Goal: Task Accomplishment & Management: Use online tool/utility

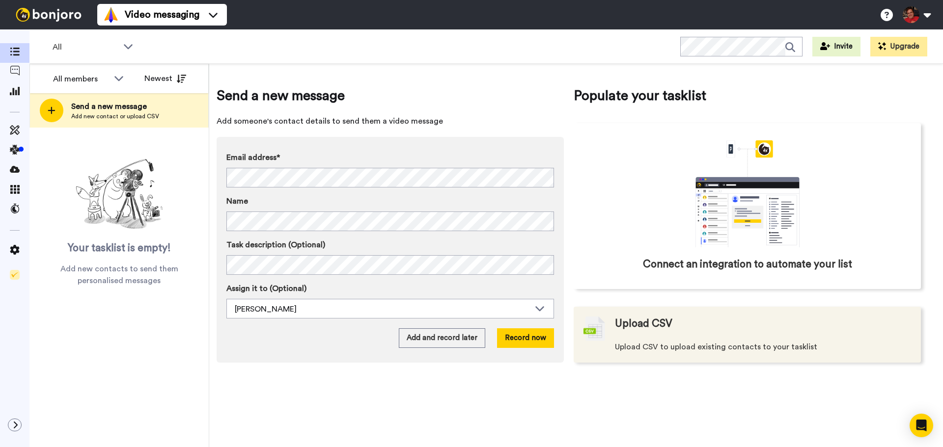
click at [617, 327] on span "Upload CSV" at bounding box center [643, 324] width 57 height 15
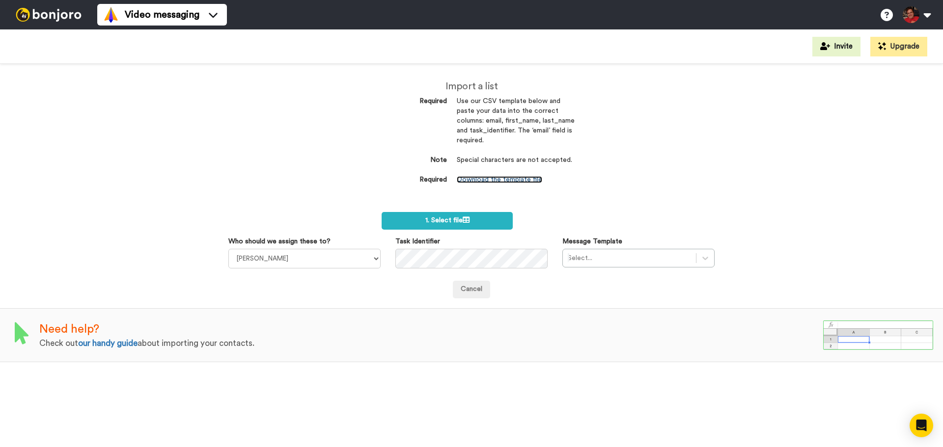
click at [495, 179] on link "Download the template file" at bounding box center [499, 179] width 85 height 7
click at [445, 221] on span "1. Select file" at bounding box center [447, 220] width 44 height 7
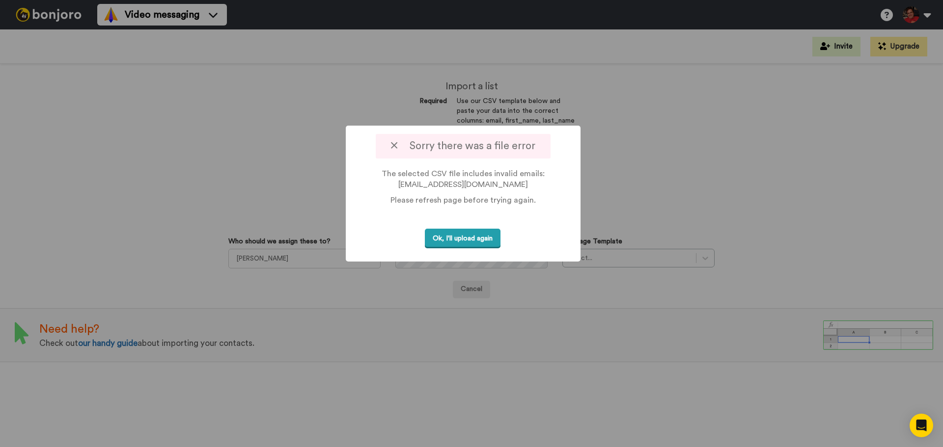
click at [455, 239] on button "Ok, I'll upload again" at bounding box center [463, 239] width 76 height 20
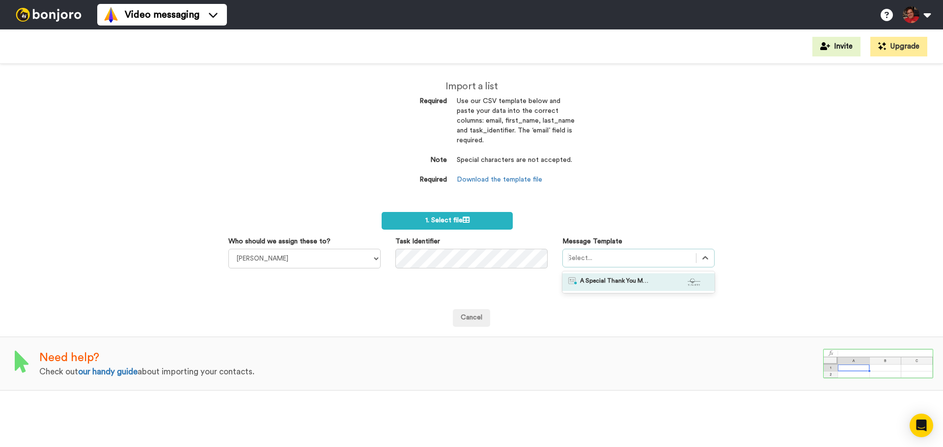
click at [589, 260] on div at bounding box center [629, 258] width 123 height 12
click at [582, 283] on span "A Special Thank You Message From Sunsets." at bounding box center [614, 282] width 69 height 10
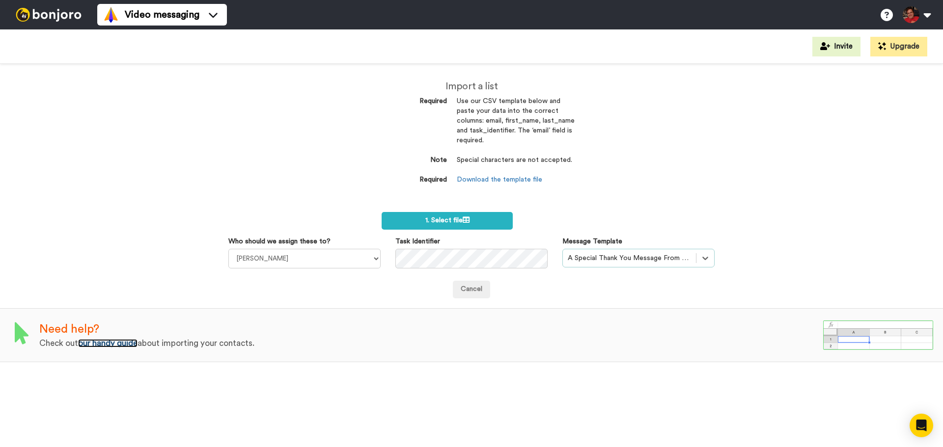
click at [105, 342] on link "our handy guide" at bounding box center [107, 343] width 59 height 8
click at [463, 219] on icon at bounding box center [465, 220] width 7 height 7
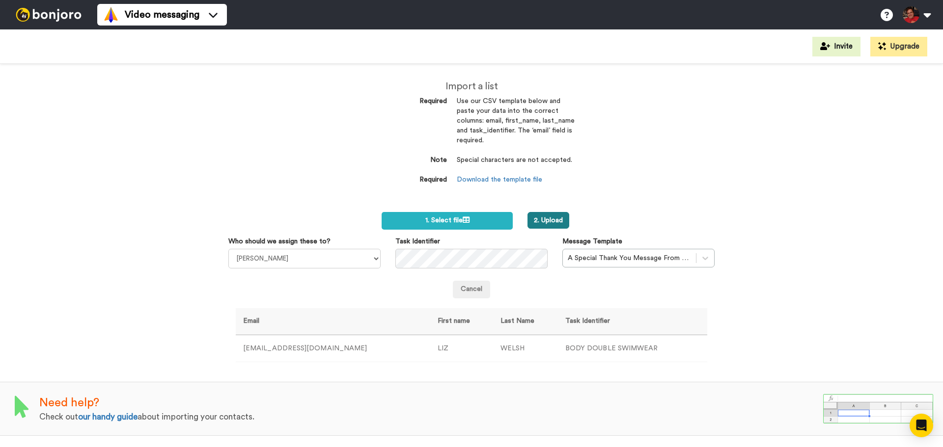
click at [560, 218] on button "2. Upload" at bounding box center [548, 220] width 42 height 17
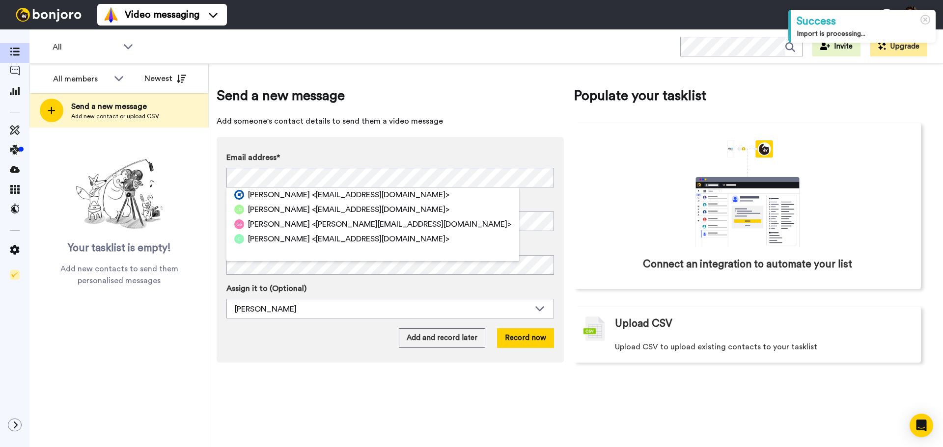
click at [445, 95] on span "Send a new message" at bounding box center [390, 96] width 347 height 20
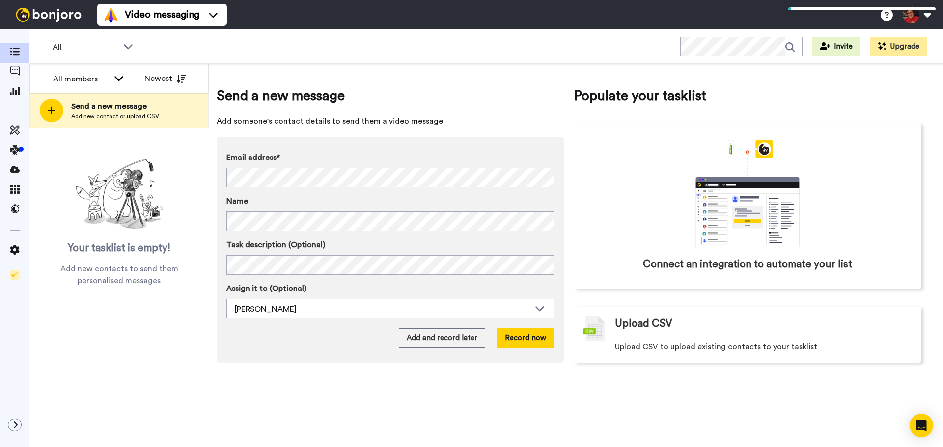
click at [108, 74] on div "All members" at bounding box center [81, 79] width 56 height 12
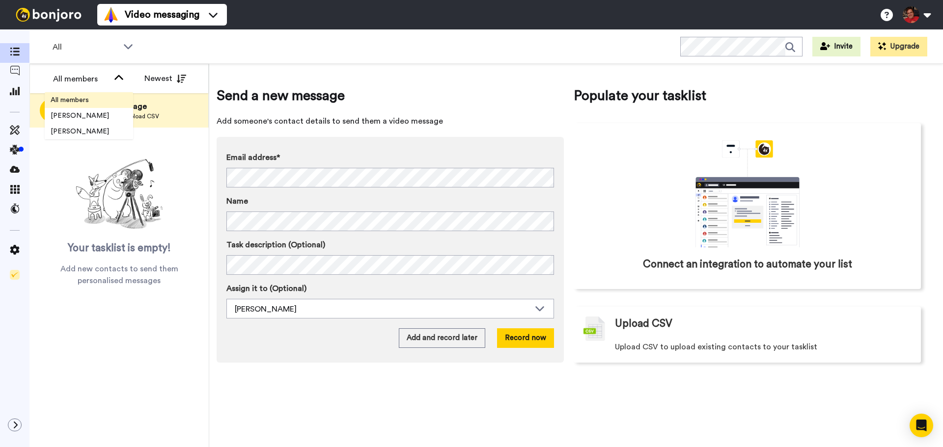
click at [90, 97] on span "All members" at bounding box center [70, 100] width 50 height 10
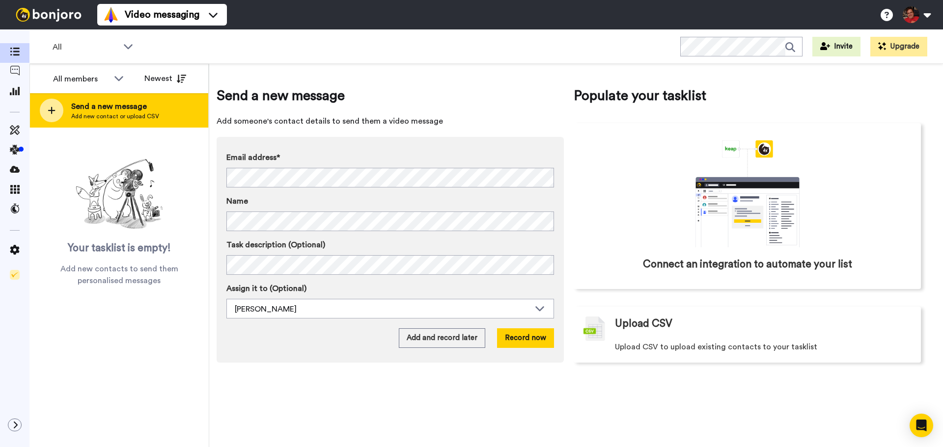
click at [130, 112] on span "Add new contact or upload CSV" at bounding box center [115, 116] width 88 height 8
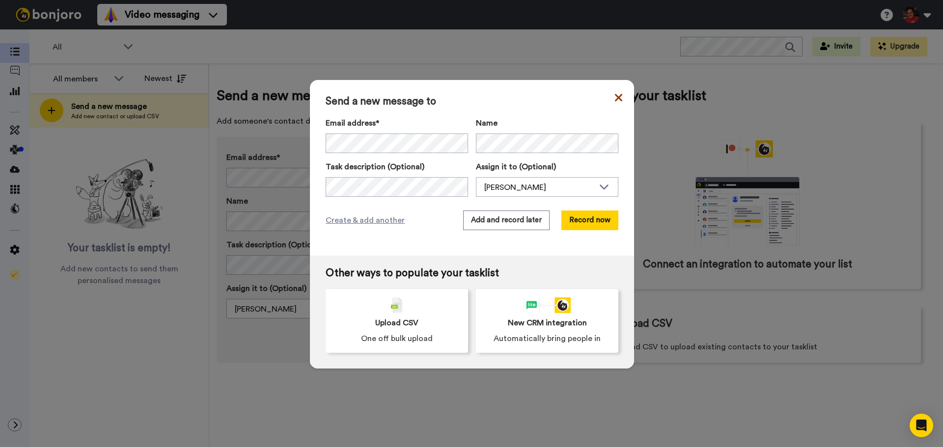
click at [615, 97] on icon at bounding box center [618, 98] width 7 height 12
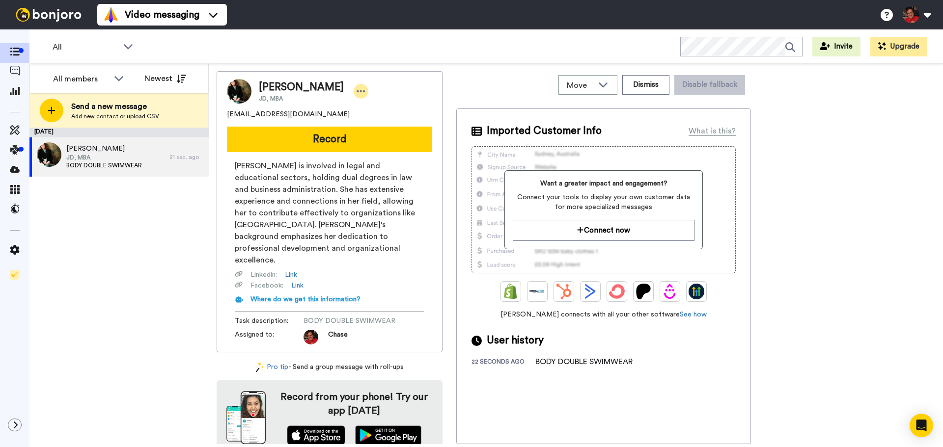
click at [356, 93] on icon at bounding box center [360, 91] width 9 height 10
click at [348, 147] on li "Dismiss" at bounding box center [357, 149] width 71 height 14
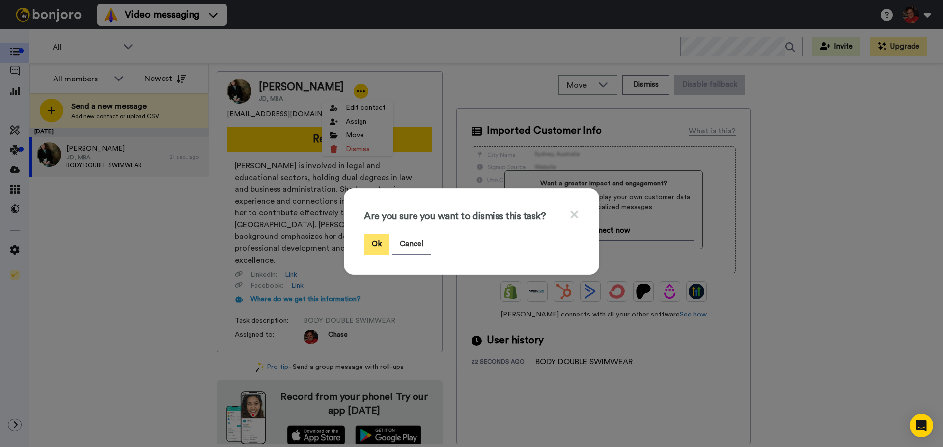
click at [370, 245] on button "Ok" at bounding box center [377, 244] width 26 height 21
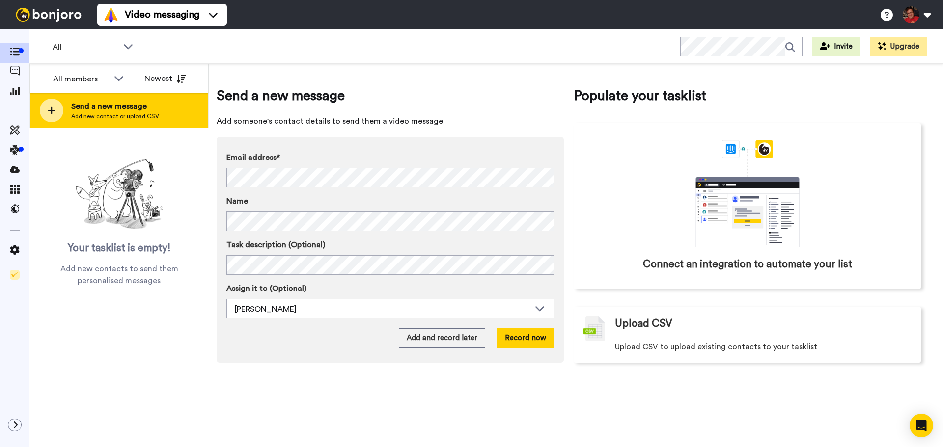
click at [49, 111] on icon at bounding box center [52, 110] width 8 height 9
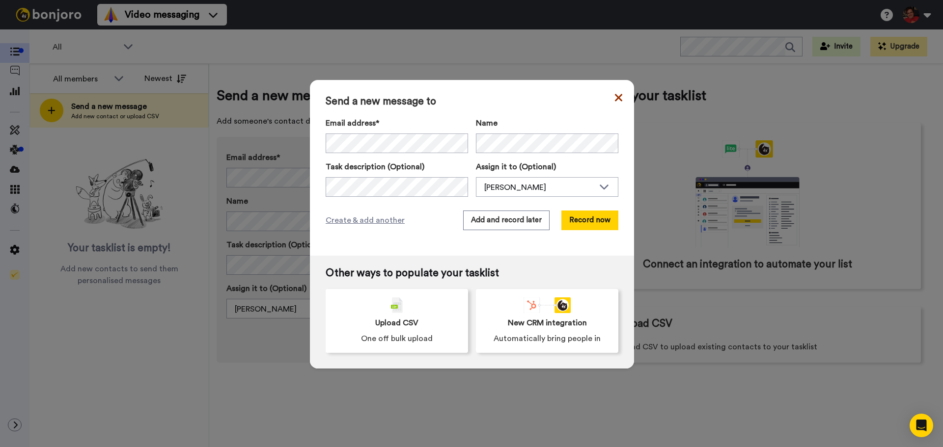
click at [615, 98] on icon at bounding box center [618, 97] width 7 height 7
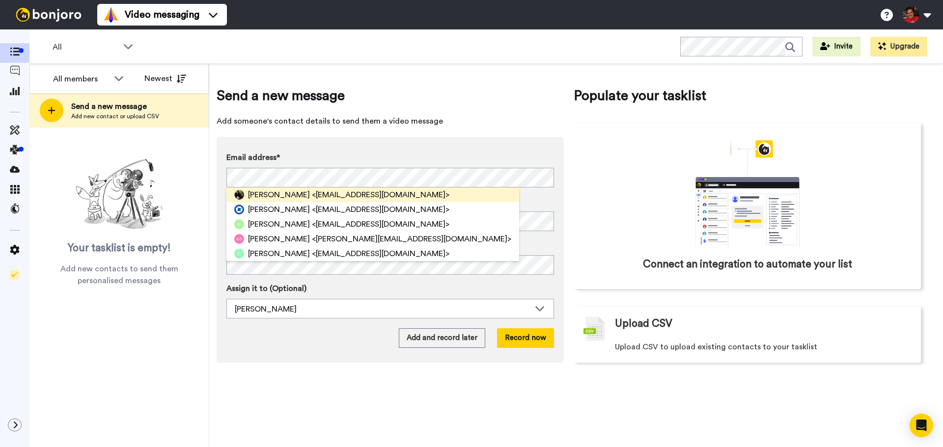
click at [256, 198] on span "[PERSON_NAME]" at bounding box center [279, 195] width 62 height 12
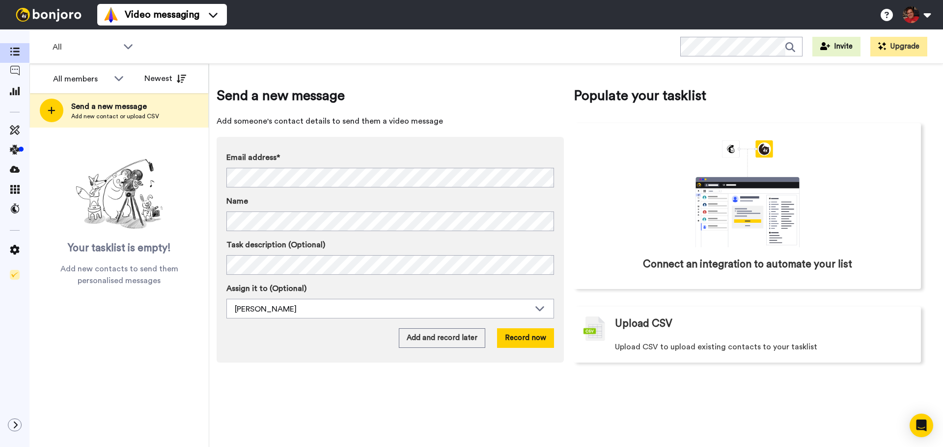
click at [277, 331] on div "Add and record later Record now" at bounding box center [389, 338] width 327 height 20
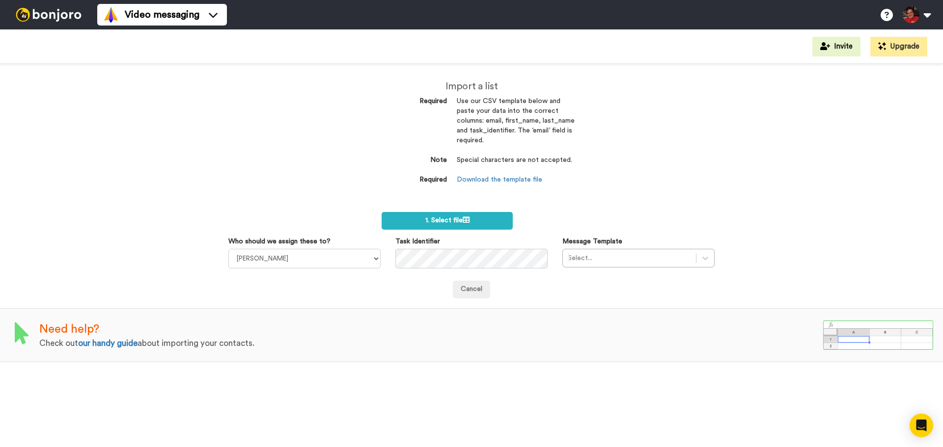
click at [254, 148] on div "Import a list Required Use our CSV template below and paste your data into the …" at bounding box center [471, 255] width 943 height 383
click at [125, 128] on div "Import a list Required Use our CSV template below and paste your data into the …" at bounding box center [471, 255] width 943 height 383
click at [894, 51] on button "Upgrade" at bounding box center [898, 47] width 57 height 20
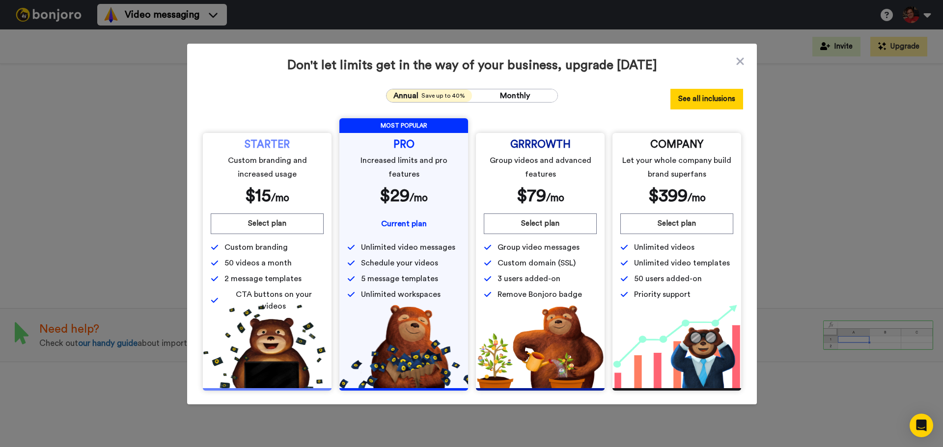
click at [687, 104] on button "See all inclusions" at bounding box center [706, 99] width 73 height 21
click at [85, 78] on div "Don't let limits get in the way of your business, upgrade today Annual Save up …" at bounding box center [471, 223] width 943 height 447
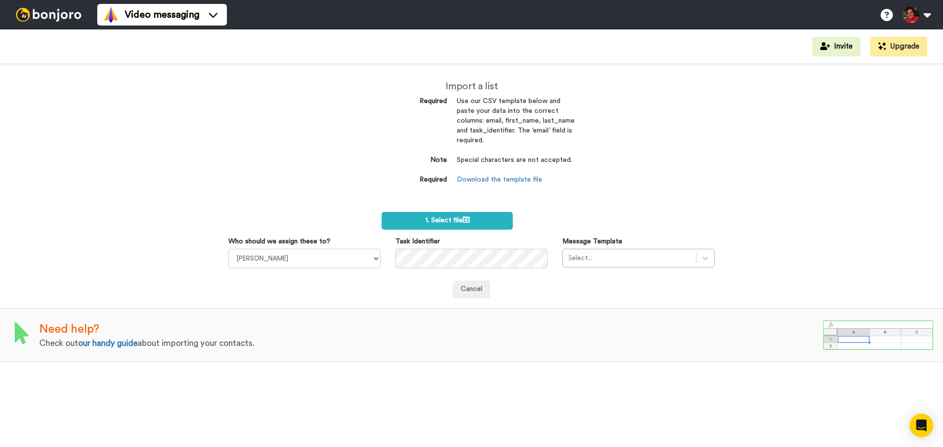
click at [62, 14] on img at bounding box center [49, 15] width 74 height 14
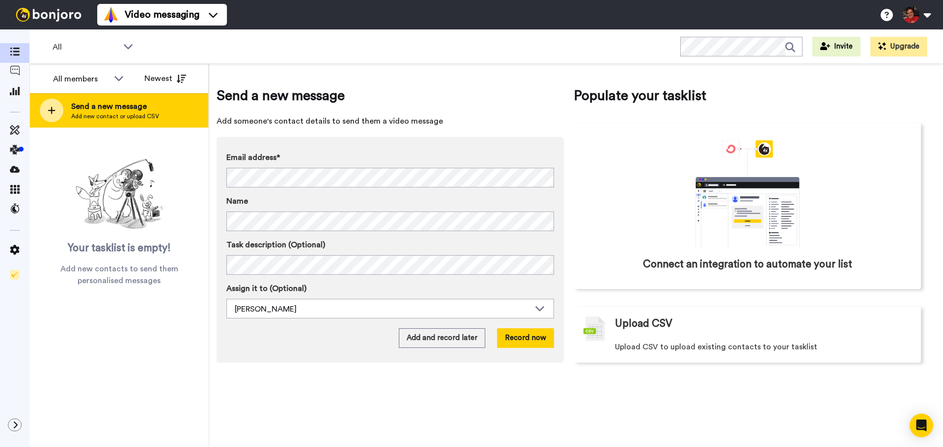
click at [78, 113] on span "Add new contact or upload CSV" at bounding box center [115, 116] width 88 height 8
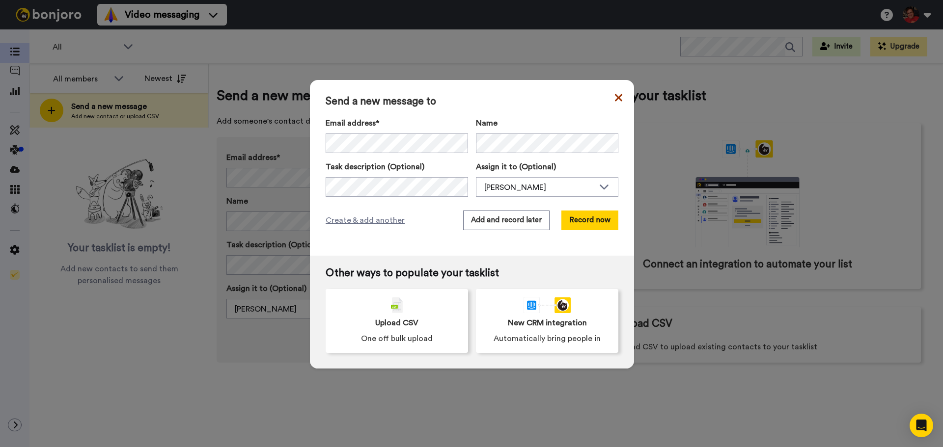
click at [618, 98] on icon at bounding box center [618, 98] width 7 height 12
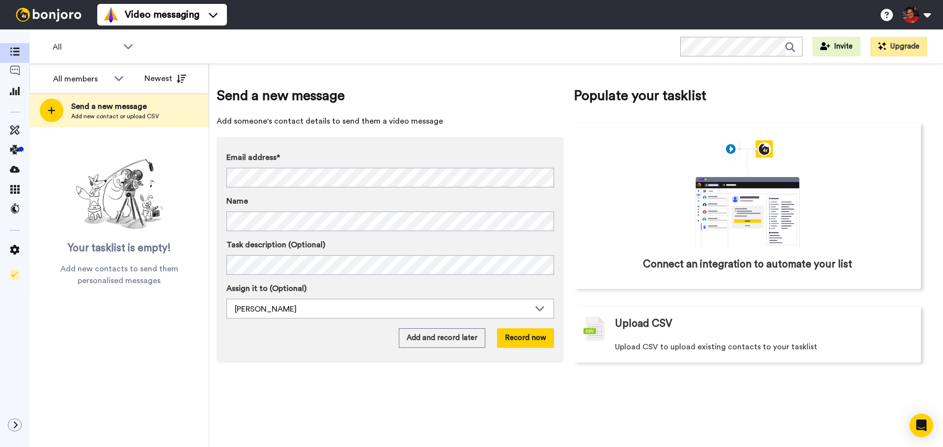
click at [121, 216] on img at bounding box center [119, 194] width 98 height 79
click at [99, 357] on div "All members All members [PERSON_NAME] [PERSON_NAME] Newest Send a new message A…" at bounding box center [119, 255] width 180 height 383
